Goal: Information Seeking & Learning: Learn about a topic

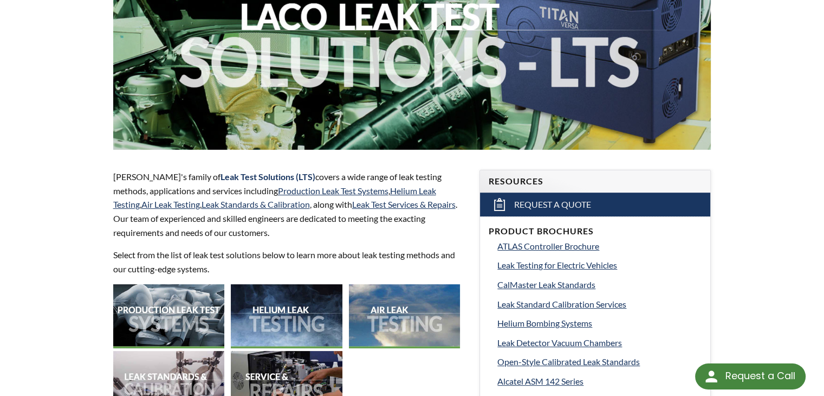
scroll to position [289, 0]
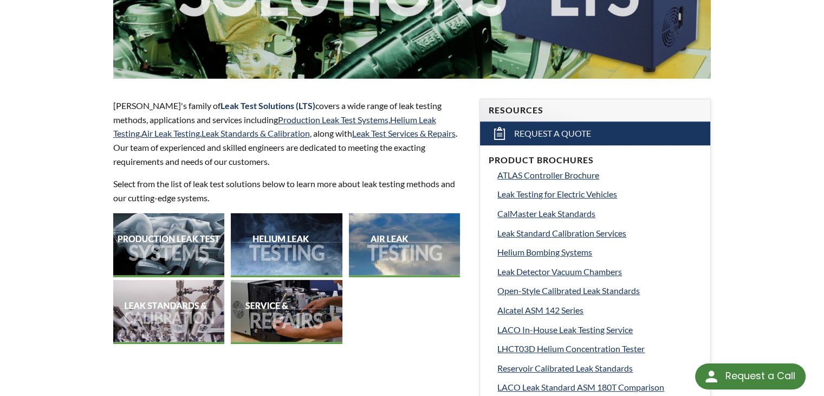
click at [390, 245] on img at bounding box center [405, 244] width 112 height 63
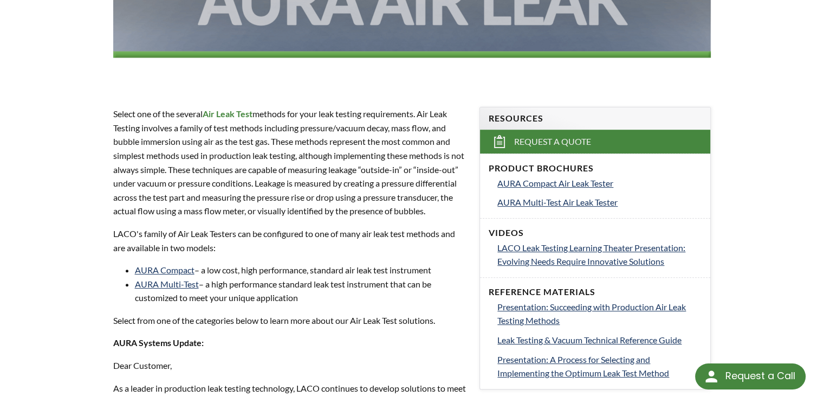
scroll to position [289, 0]
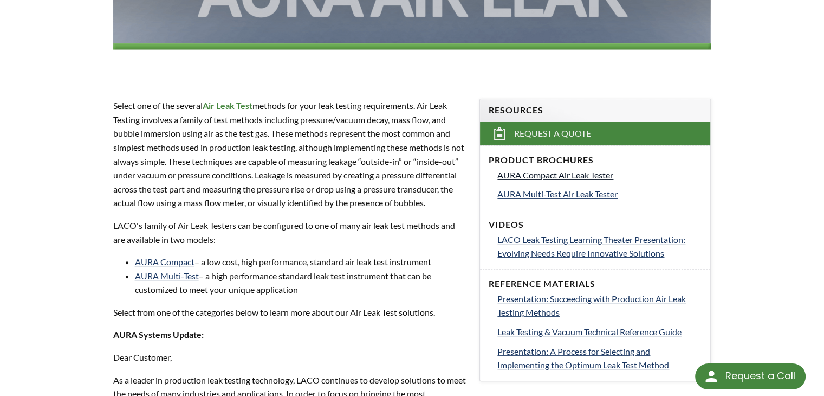
click at [549, 175] on span "AURA Compact Air Leak Tester" at bounding box center [555, 175] width 116 height 10
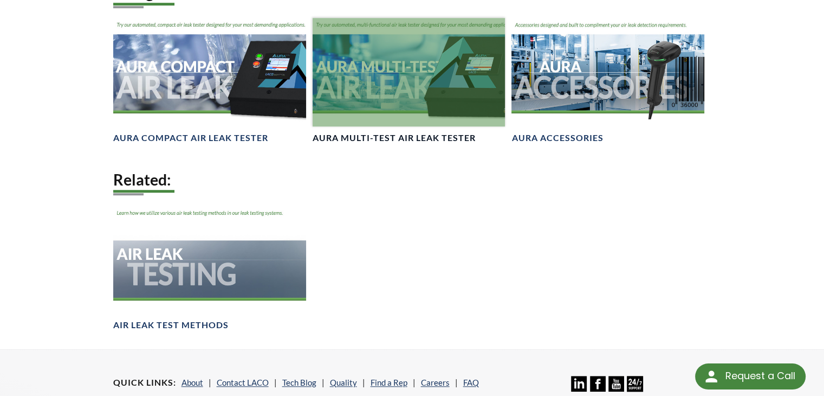
scroll to position [867, 0]
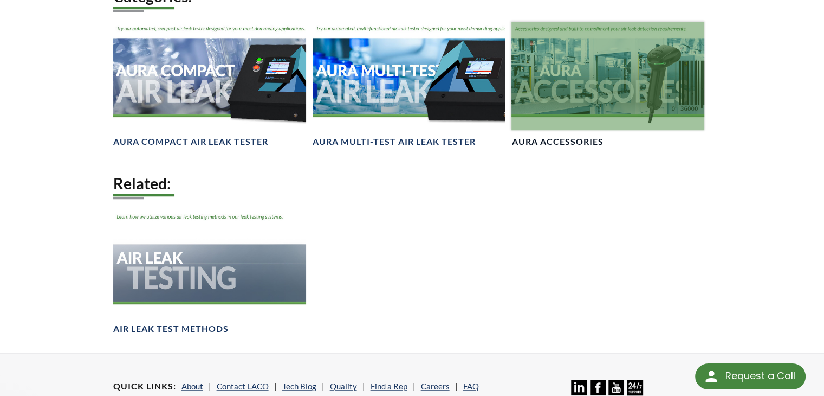
click at [542, 147] on h4 "AURA Accessories" at bounding box center [558, 141] width 92 height 11
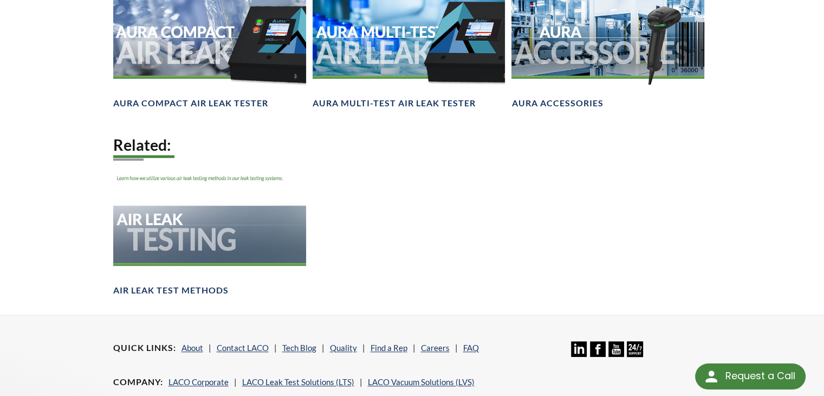
scroll to position [1012, 0]
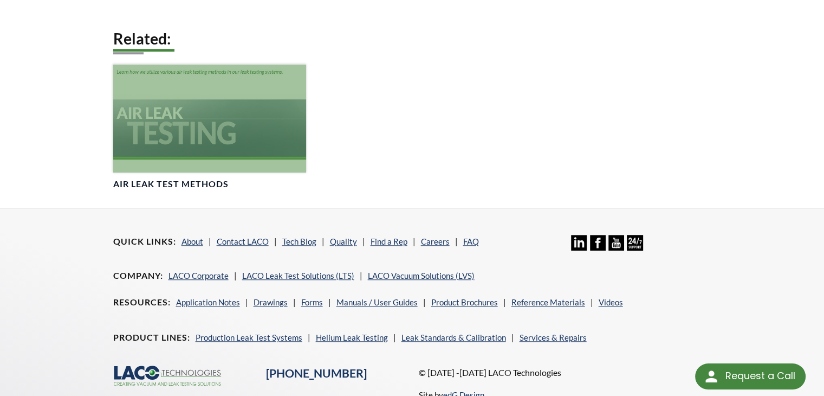
click at [224, 164] on div at bounding box center [209, 118] width 193 height 108
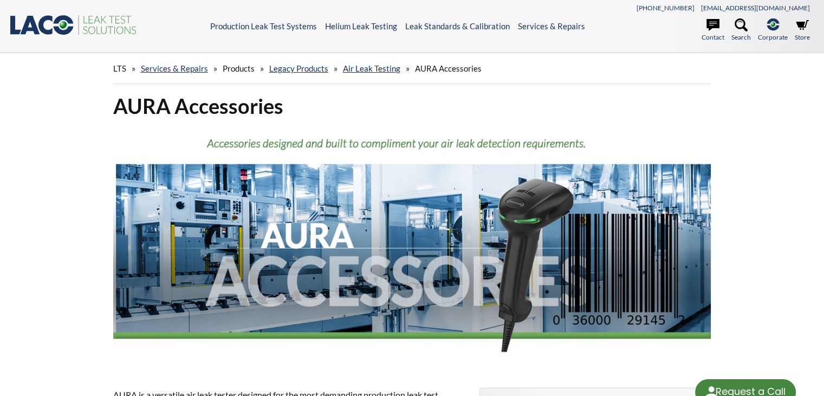
select select "Tiện ích dịch ngôn ngữ"
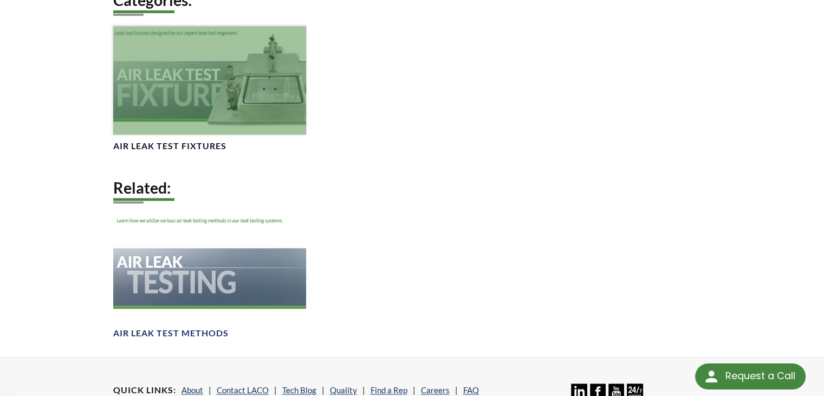
scroll to position [999, 0]
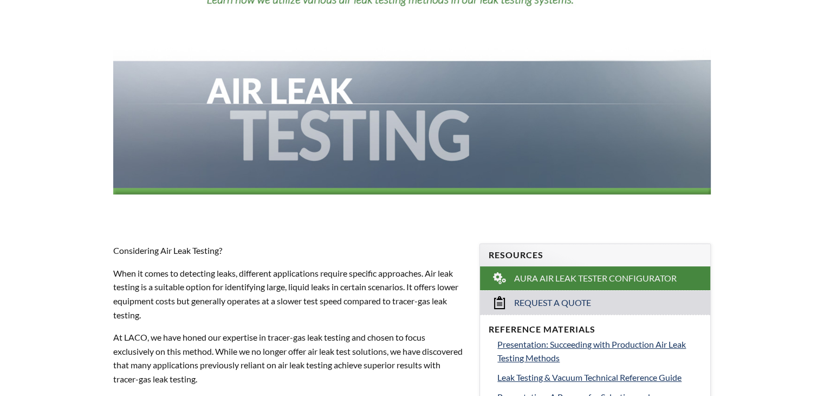
select select "Tiện ích dịch ngôn ngữ"
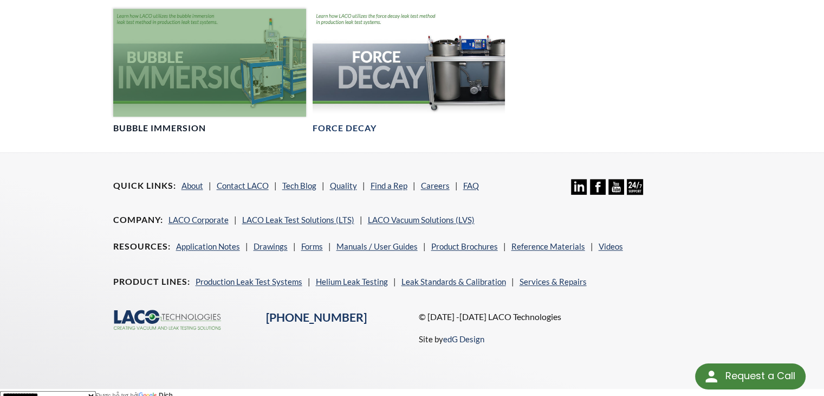
scroll to position [910, 0]
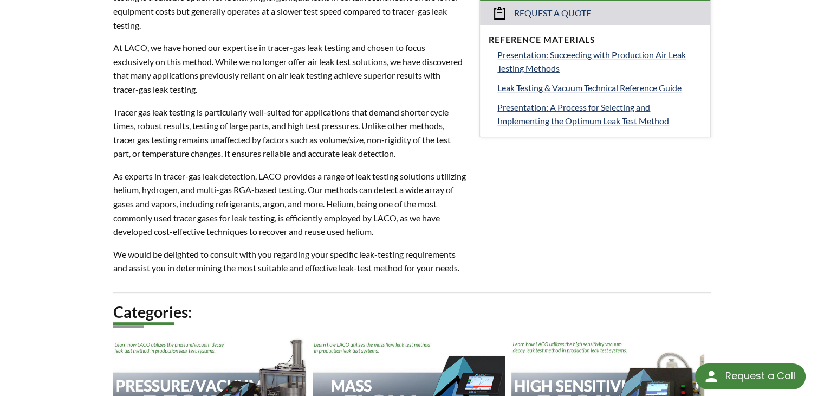
scroll to position [578, 0]
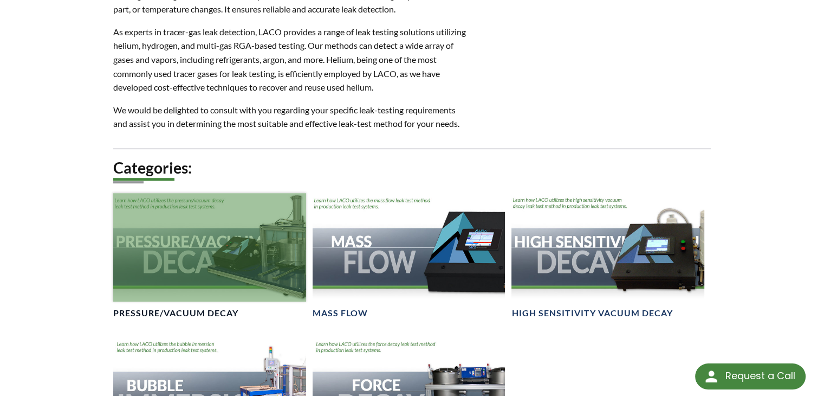
click at [180, 255] on div at bounding box center [209, 247] width 193 height 108
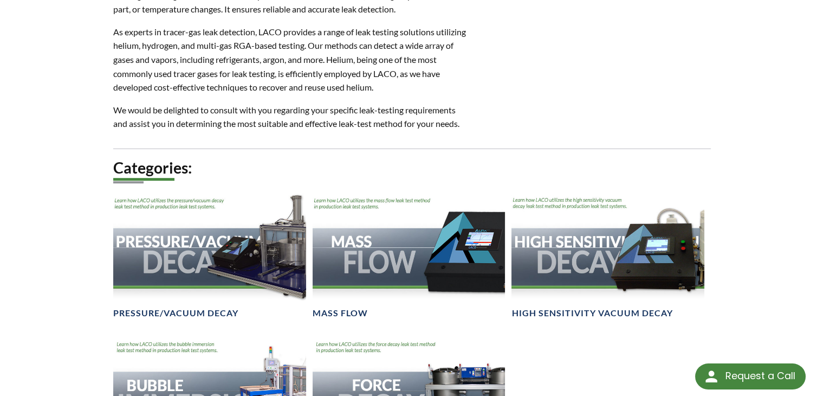
scroll to position [578, 0]
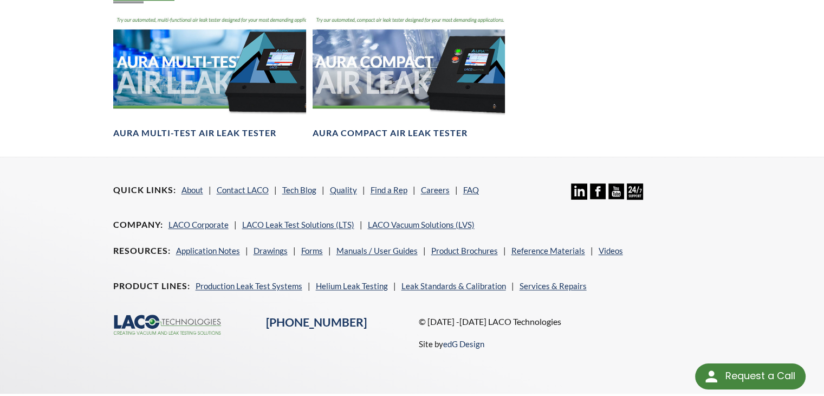
scroll to position [1212, 0]
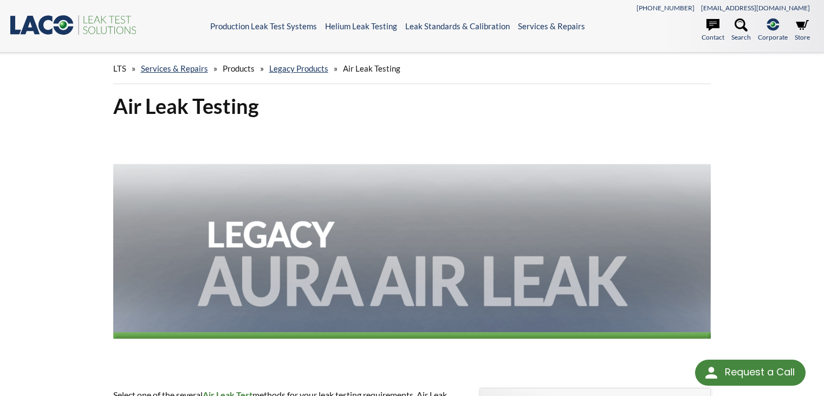
scroll to position [1012, 0]
